Goal: Transaction & Acquisition: Purchase product/service

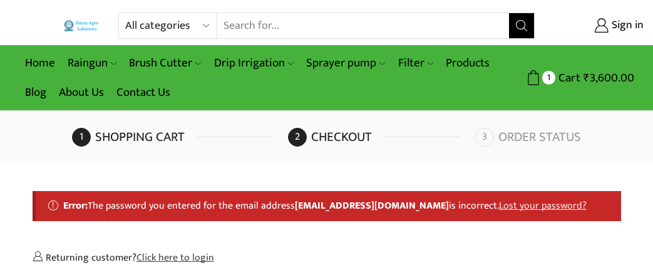
select select "TN"
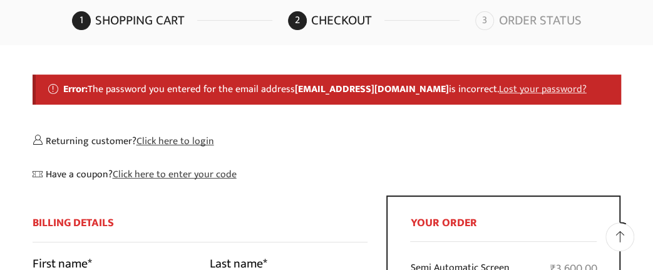
scroll to position [130, 0]
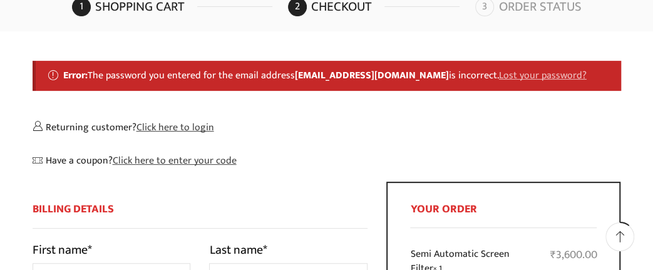
click at [499, 79] on link "Lost your password?" at bounding box center [543, 75] width 88 height 16
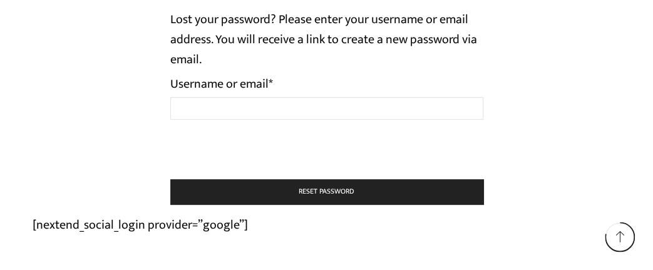
scroll to position [163, 0]
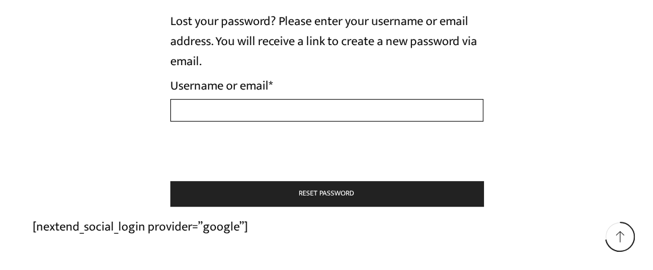
click at [250, 119] on input "Username or email * Required" at bounding box center [326, 110] width 313 height 23
type input "balapandian@yahoo.com"
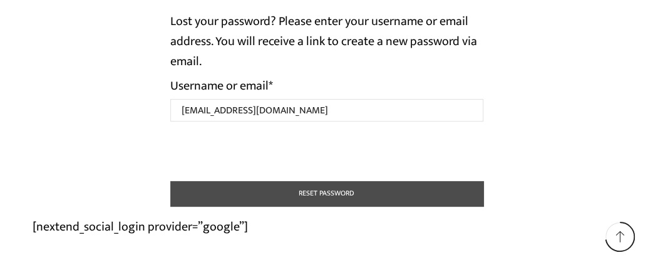
click at [334, 199] on button "Reset password" at bounding box center [326, 193] width 313 height 25
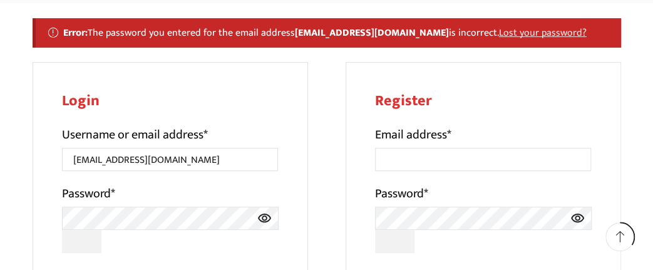
scroll to position [110, 0]
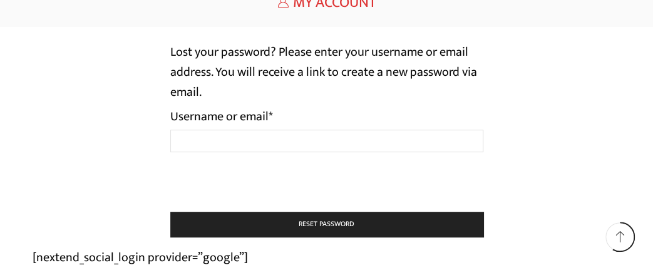
scroll to position [229, 0]
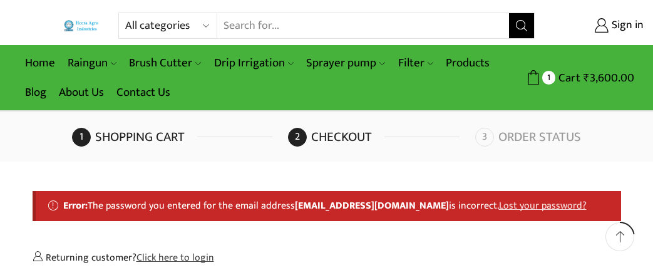
select select "TN"
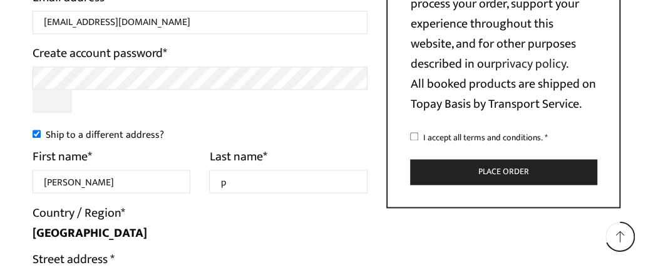
scroll to position [841, 0]
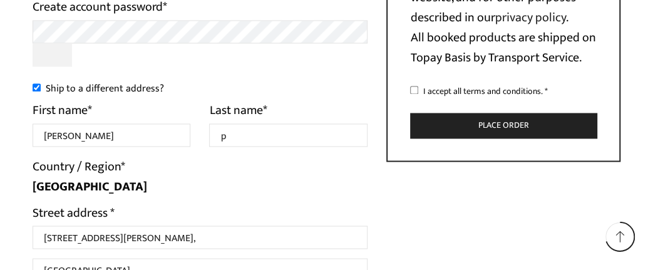
click at [34, 90] on input "Ship to a different address?" at bounding box center [37, 88] width 8 height 8
checkbox input "false"
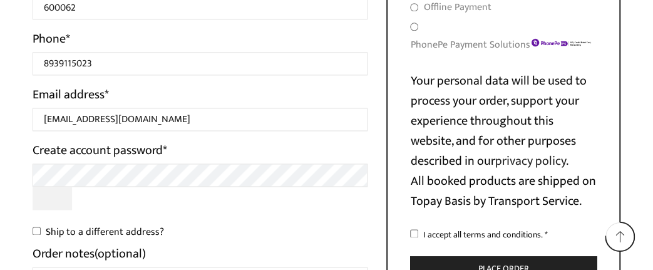
scroll to position [706, 0]
